Goal: Task Accomplishment & Management: Manage account settings

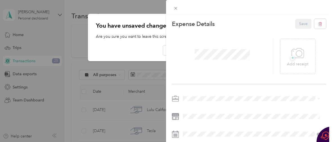
scroll to position [62, 0]
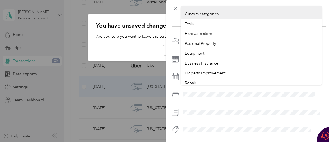
click at [176, 90] on div at bounding box center [249, 94] width 154 height 9
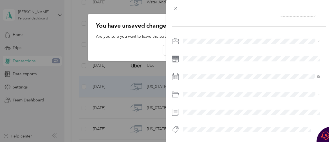
click at [201, 75] on span "Business Meals & Entertainment" at bounding box center [213, 76] width 56 height 5
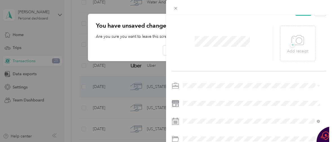
scroll to position [0, 0]
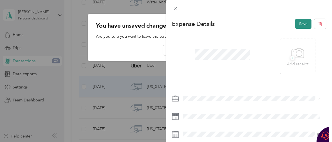
click at [300, 23] on button "Save" at bounding box center [303, 24] width 16 height 10
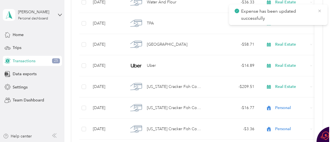
click at [318, 11] on icon at bounding box center [320, 10] width 5 height 5
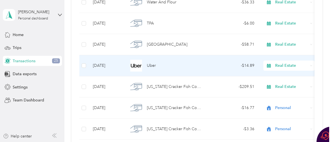
click at [150, 66] on span "Uber" at bounding box center [151, 66] width 9 height 6
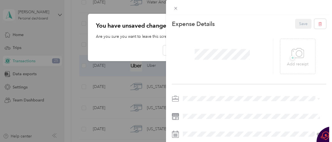
click at [145, 44] on div "This expense cannot be edited because it is either under review, approved, or p…" at bounding box center [166, 71] width 332 height 142
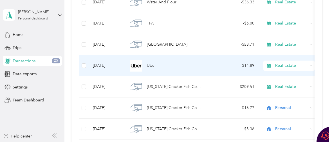
click at [155, 66] on span "Uber" at bounding box center [151, 66] width 9 height 6
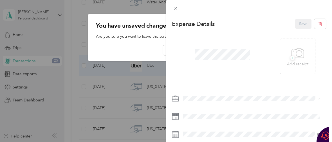
scroll to position [62, 0]
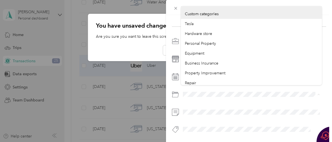
click at [177, 90] on div at bounding box center [249, 94] width 154 height 9
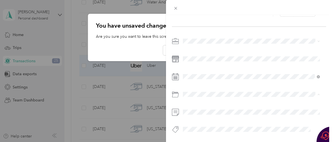
click at [194, 56] on li "Business Travel" at bounding box center [251, 57] width 141 height 10
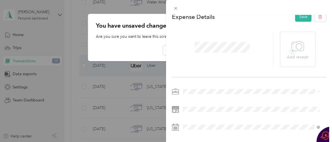
scroll to position [0, 0]
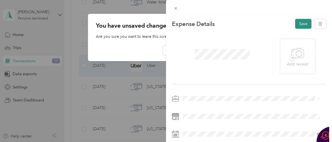
click at [296, 23] on button "Save" at bounding box center [303, 24] width 16 height 10
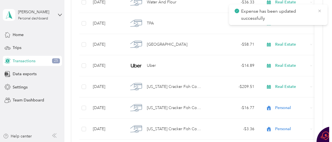
click at [320, 10] on icon at bounding box center [320, 10] width 5 height 5
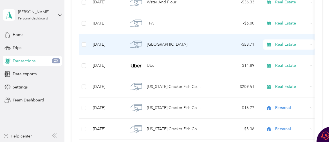
click at [161, 48] on div "[GEOGRAPHIC_DATA]" at bounding box center [165, 45] width 75 height 12
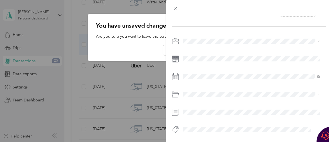
scroll to position [62, 0]
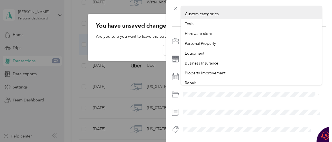
click at [175, 90] on div at bounding box center [249, 94] width 154 height 9
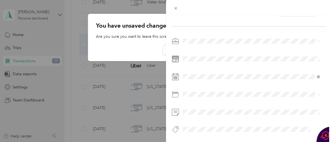
click at [200, 57] on li "Business Travel" at bounding box center [251, 57] width 141 height 10
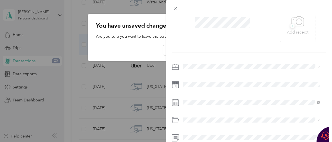
scroll to position [0, 0]
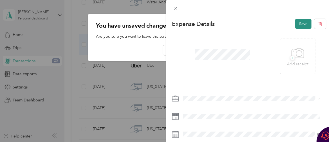
click at [295, 22] on button "Save" at bounding box center [303, 24] width 16 height 10
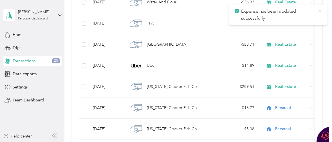
click at [320, 11] on icon at bounding box center [320, 10] width 5 height 5
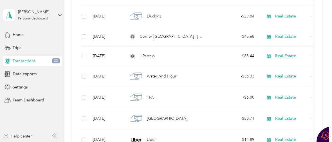
scroll to position [5057, 0]
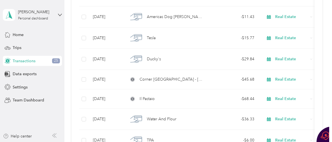
drag, startPoint x: 326, startPoint y: 84, endPoint x: 326, endPoint y: 88, distance: 3.4
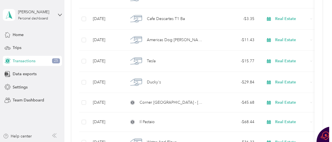
scroll to position [5025, 0]
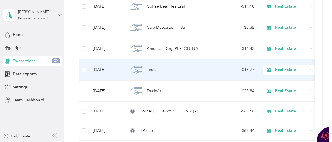
click at [153, 68] on span "Tesla" at bounding box center [151, 70] width 9 height 6
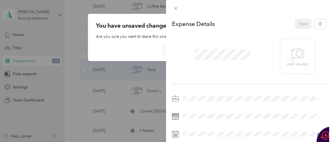
click at [203, 19] on div "Work" at bounding box center [251, 19] width 133 height 6
click at [300, 25] on button "Save" at bounding box center [303, 24] width 16 height 10
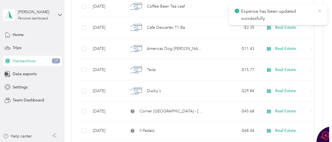
click at [320, 10] on icon at bounding box center [320, 10] width 5 height 5
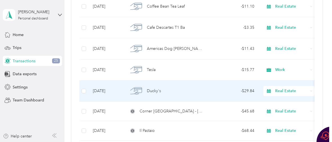
click at [152, 88] on span "Ducky's" at bounding box center [154, 91] width 14 height 6
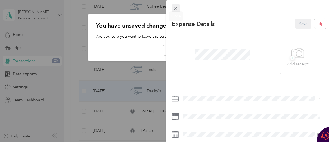
click at [176, 7] on icon at bounding box center [175, 8] width 5 height 5
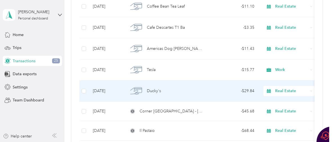
click at [150, 91] on span "Ducky's" at bounding box center [154, 91] width 14 height 6
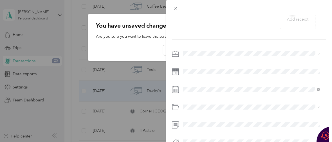
scroll to position [62, 0]
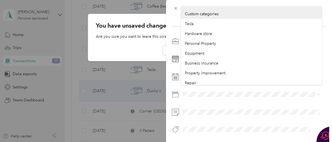
click at [177, 90] on div at bounding box center [249, 94] width 154 height 9
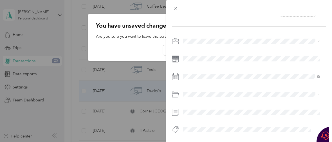
click at [192, 74] on span "Business Meals & Entertainment" at bounding box center [213, 76] width 56 height 5
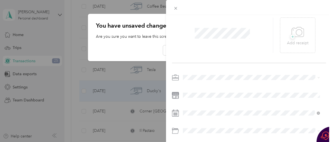
scroll to position [0, 0]
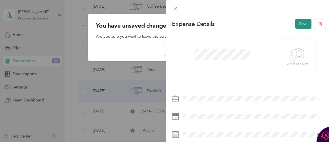
click at [296, 23] on button "Save" at bounding box center [303, 24] width 16 height 10
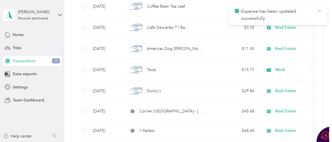
click at [320, 10] on icon at bounding box center [320, 10] width 5 height 5
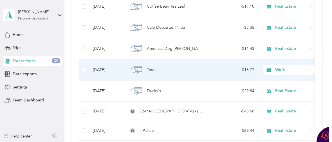
click at [277, 71] on span "Work" at bounding box center [291, 70] width 33 height 6
click at [147, 71] on span "Tesla" at bounding box center [151, 70] width 9 height 6
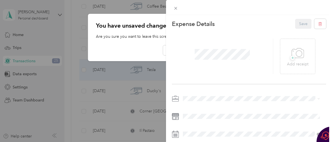
click at [204, 27] on div "Personal" at bounding box center [251, 29] width 133 height 6
click at [300, 24] on button "Save" at bounding box center [303, 24] width 16 height 10
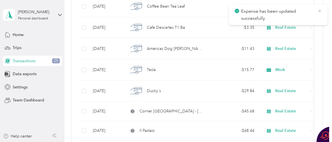
click at [320, 9] on icon at bounding box center [320, 10] width 5 height 5
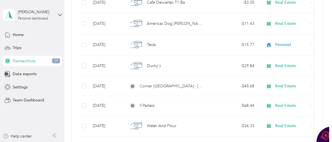
scroll to position [5076, 0]
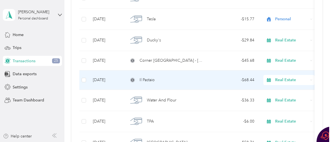
click at [145, 79] on span "Il Pastaio" at bounding box center [147, 80] width 15 height 6
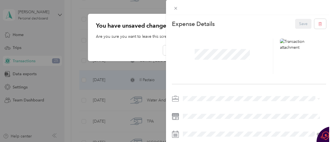
click at [212, 17] on div "Work" at bounding box center [251, 20] width 133 height 6
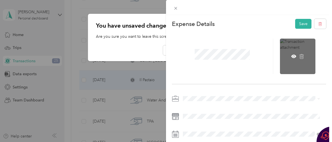
click at [294, 52] on div at bounding box center [297, 56] width 35 height 35
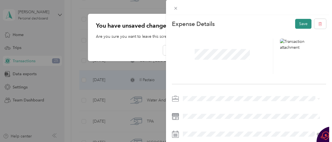
click at [302, 23] on button "Save" at bounding box center [303, 24] width 16 height 10
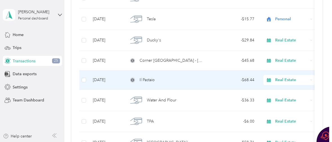
click at [154, 80] on span "Il Pastaio" at bounding box center [147, 80] width 15 height 6
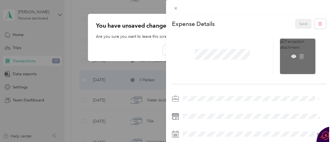
click at [295, 50] on div at bounding box center [297, 56] width 35 height 35
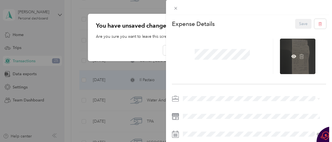
click at [296, 50] on div at bounding box center [297, 56] width 35 height 35
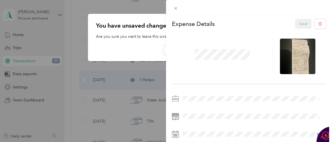
click at [154, 45] on div "This expense cannot be edited because it is either under review, approved, or p…" at bounding box center [166, 71] width 332 height 142
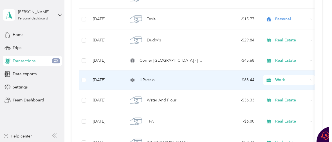
click at [133, 79] on icon at bounding box center [132, 79] width 3 height 3
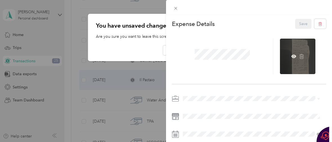
click at [300, 43] on div at bounding box center [297, 56] width 35 height 35
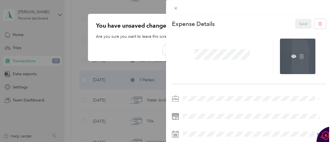
click at [300, 43] on div at bounding box center [297, 56] width 35 height 35
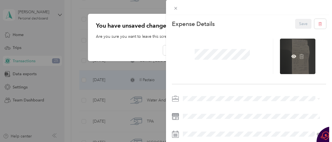
click at [300, 43] on div at bounding box center [297, 56] width 35 height 35
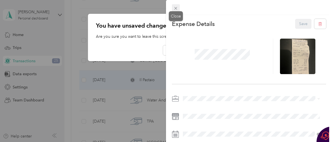
click at [175, 7] on icon at bounding box center [175, 8] width 5 height 5
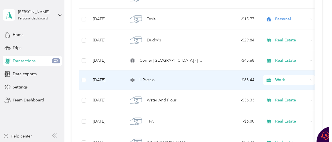
click at [280, 79] on span "Work" at bounding box center [291, 80] width 33 height 6
click at [151, 78] on span "Il Pastaio" at bounding box center [147, 80] width 15 height 6
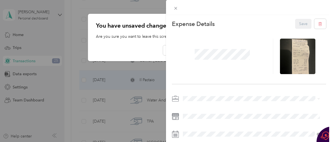
click at [207, 48] on div "Real Estate" at bounding box center [251, 49] width 133 height 6
click at [299, 23] on button "Save" at bounding box center [303, 24] width 16 height 10
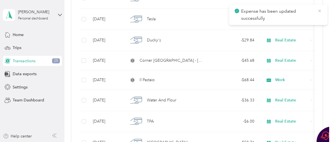
click at [320, 10] on icon at bounding box center [320, 10] width 5 height 5
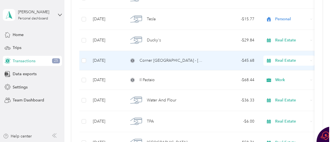
click at [172, 61] on span "Corner [GEOGRAPHIC_DATA] - [US_STATE] & [PERSON_NAME]" at bounding box center [172, 60] width 64 height 6
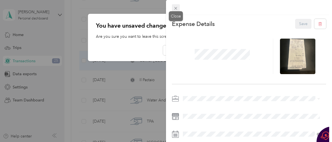
click at [175, 6] on icon at bounding box center [175, 8] width 5 height 5
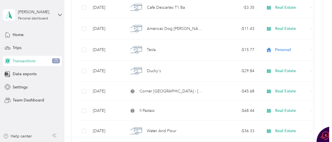
scroll to position [5019, 0]
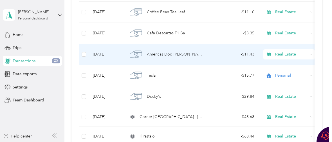
click at [149, 54] on span "Americas Dog [PERSON_NAME]" at bounding box center [175, 54] width 57 height 6
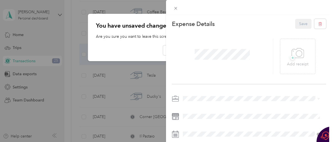
click at [203, 17] on div "Work" at bounding box center [251, 18] width 133 height 6
click at [298, 24] on button "Save" at bounding box center [303, 24] width 16 height 10
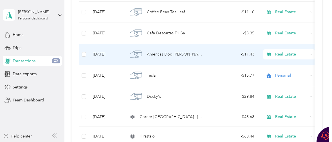
click at [158, 54] on span "Americas Dog [PERSON_NAME]" at bounding box center [175, 54] width 57 height 6
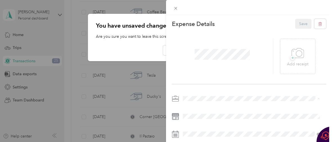
click at [206, 21] on li "Work" at bounding box center [251, 20] width 141 height 10
click at [295, 25] on button "Save" at bounding box center [303, 24] width 16 height 10
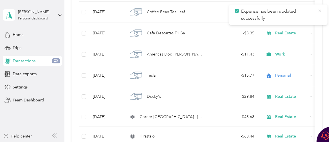
click at [320, 10] on icon at bounding box center [320, 11] width 3 height 3
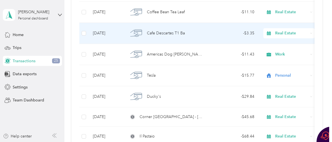
click at [159, 33] on span "Cafe Descartes T1 Ba" at bounding box center [166, 33] width 38 height 6
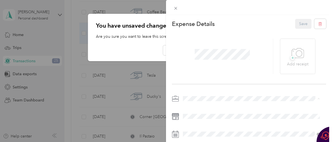
click at [206, 20] on li "Work" at bounding box center [251, 20] width 141 height 10
click at [299, 24] on button "Save" at bounding box center [303, 24] width 16 height 10
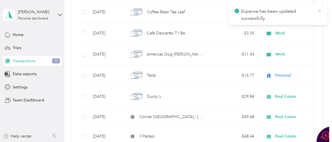
click at [319, 9] on icon at bounding box center [320, 10] width 5 height 5
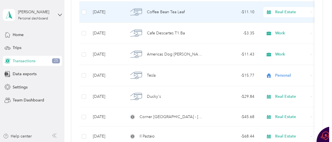
click at [171, 12] on span "Coffee Bean Tea Leaf" at bounding box center [166, 12] width 38 height 6
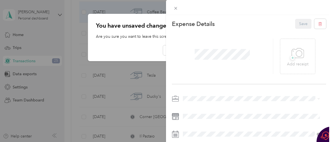
click at [215, 18] on div "Work" at bounding box center [251, 17] width 133 height 6
click at [297, 25] on button "Save" at bounding box center [303, 24] width 16 height 10
click at [177, 8] on icon at bounding box center [175, 8] width 5 height 5
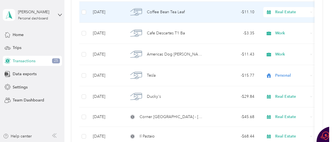
click at [162, 12] on span "Coffee Bean Tea Leaf" at bounding box center [166, 12] width 38 height 6
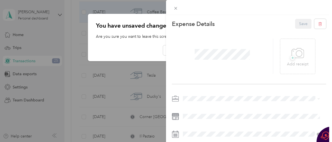
click at [204, 17] on div "Work" at bounding box center [251, 19] width 133 height 6
click at [296, 22] on button "Save" at bounding box center [303, 24] width 16 height 10
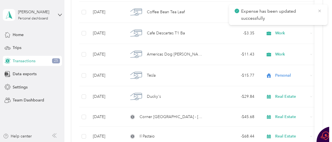
click at [319, 10] on icon at bounding box center [320, 10] width 5 height 5
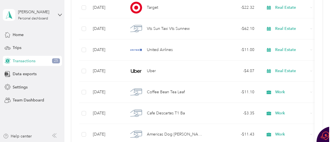
scroll to position [4931, 0]
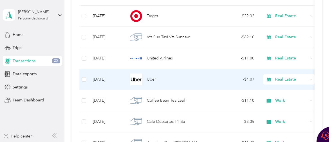
click at [152, 80] on span "Uber" at bounding box center [151, 79] width 9 height 6
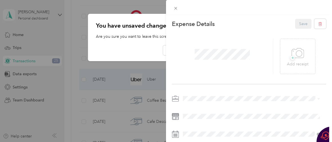
click at [204, 17] on div "Work" at bounding box center [251, 20] width 133 height 6
click at [303, 23] on button "Save" at bounding box center [303, 24] width 16 height 10
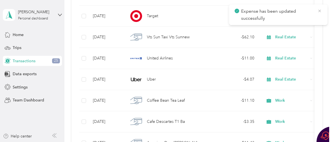
click at [320, 10] on icon at bounding box center [320, 10] width 5 height 5
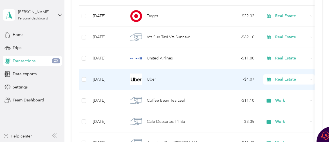
click at [149, 79] on span "Uber" at bounding box center [151, 79] width 9 height 6
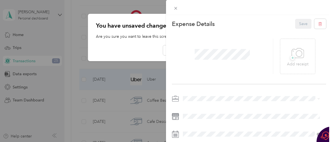
click at [210, 19] on div "Work" at bounding box center [251, 19] width 133 height 6
click at [300, 24] on button "Save" at bounding box center [303, 24] width 16 height 10
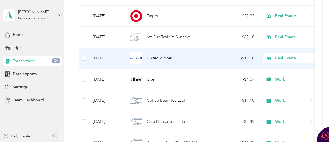
click at [145, 58] on div "United Airlines" at bounding box center [165, 58] width 75 height 12
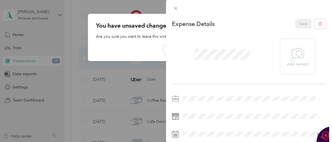
click at [214, 19] on div "Work" at bounding box center [251, 20] width 133 height 6
click at [297, 22] on button "Save" at bounding box center [303, 24] width 16 height 10
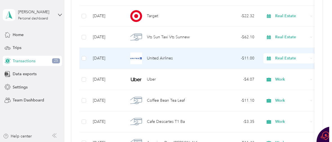
click at [156, 57] on span "United Airlines" at bounding box center [160, 58] width 26 height 6
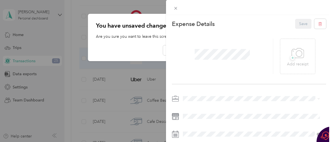
click at [210, 20] on li "Work" at bounding box center [251, 19] width 141 height 10
click at [300, 22] on button "Save" at bounding box center [303, 24] width 16 height 10
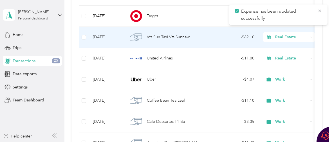
click at [153, 37] on span "Vts Sun Taxi Vts Sunnew" at bounding box center [168, 37] width 43 height 6
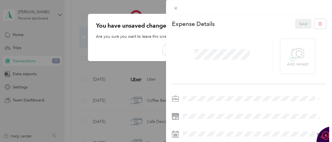
click at [208, 21] on li "Work" at bounding box center [251, 20] width 141 height 10
click at [299, 24] on button "Save" at bounding box center [303, 24] width 16 height 10
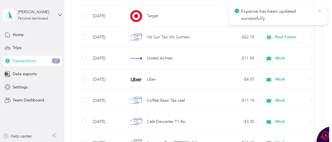
click at [320, 10] on icon at bounding box center [320, 10] width 5 height 5
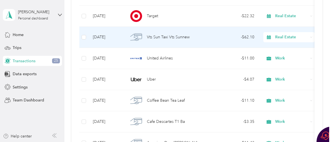
click at [165, 38] on span "Vts Sun Taxi Vts Sunnew" at bounding box center [168, 37] width 43 height 6
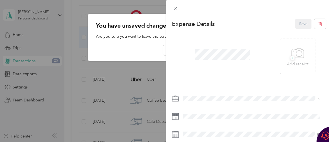
click at [207, 20] on li "Work" at bounding box center [251, 20] width 141 height 10
click at [249, 35] on div "+ Add receipt" at bounding box center [249, 56] width 154 height 55
click at [175, 7] on icon at bounding box center [175, 8] width 5 height 5
